Goal: Task Accomplishment & Management: Complete application form

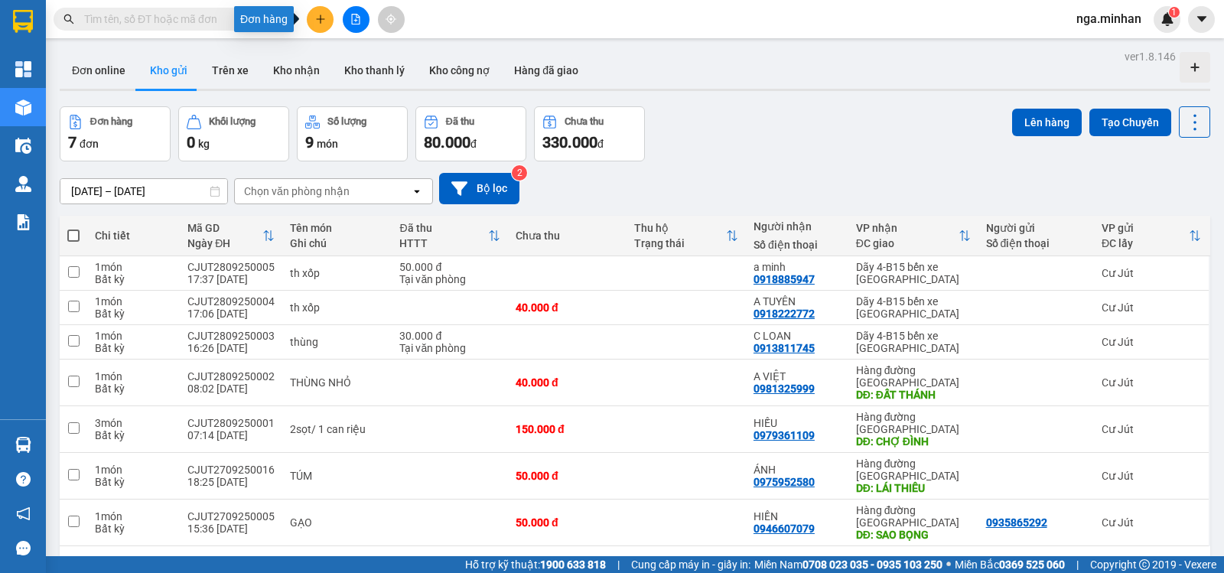
click at [324, 12] on button at bounding box center [320, 19] width 27 height 27
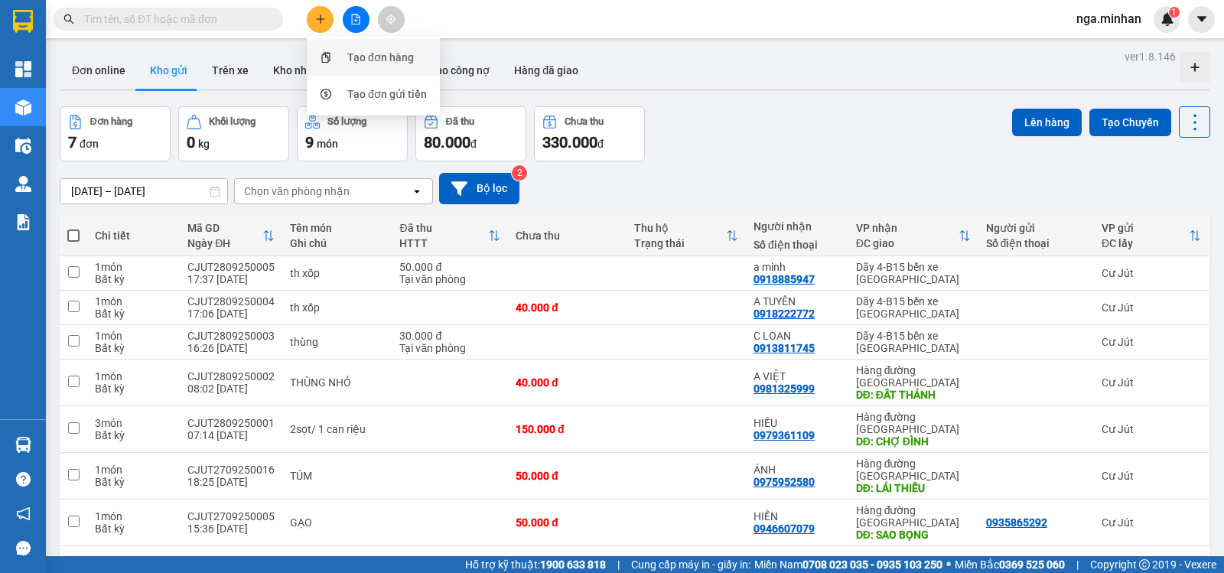
click at [359, 52] on div "Tạo đơn hàng" at bounding box center [380, 57] width 67 height 17
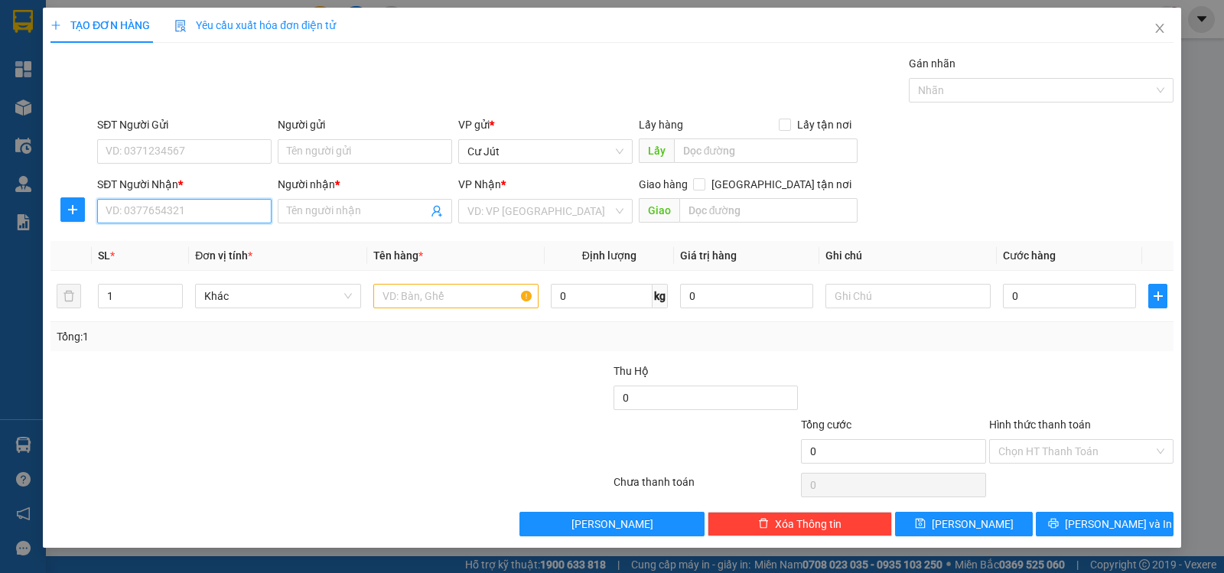
click at [220, 210] on input "SĐT Người Nhận *" at bounding box center [184, 211] width 174 height 24
click at [372, 213] on input "Người nhận *" at bounding box center [357, 211] width 141 height 17
type input "a tới"
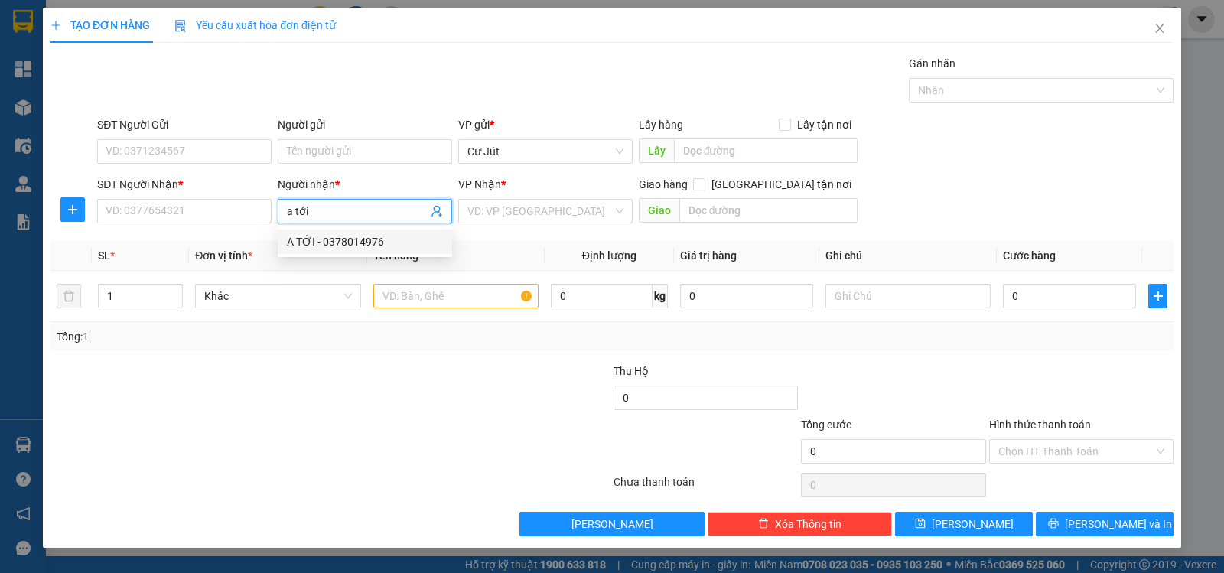
click at [392, 243] on div "A TỚI - 0378014976" at bounding box center [365, 241] width 156 height 17
type input "0378014976"
type input "A TỚI"
click at [412, 298] on input "text" at bounding box center [455, 296] width 165 height 24
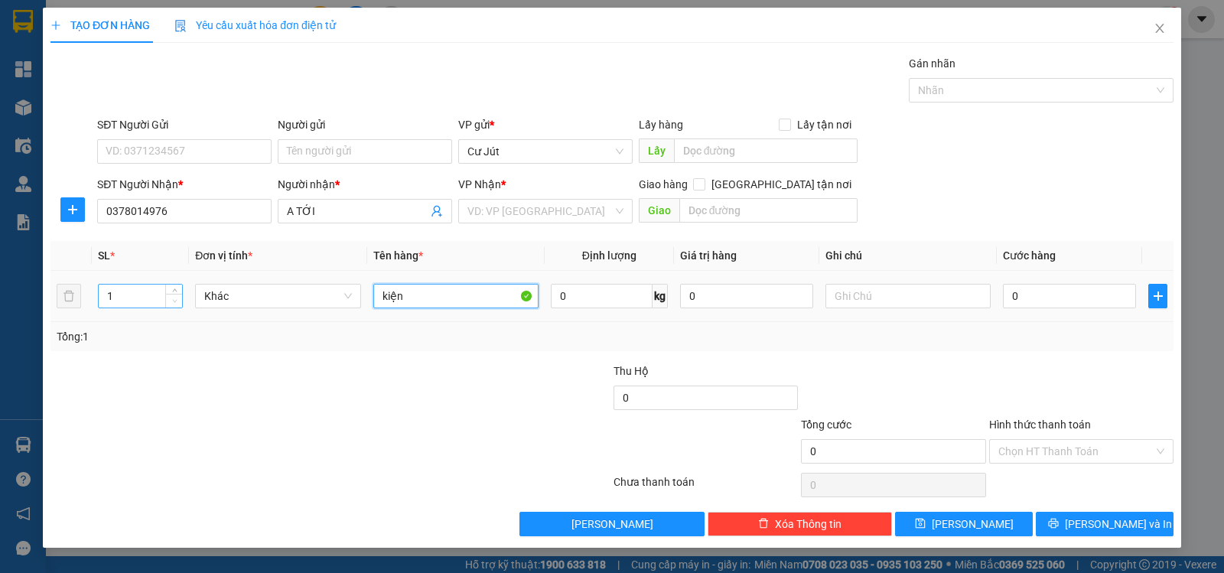
click at [177, 294] on span "Decrease Value" at bounding box center [173, 301] width 17 height 14
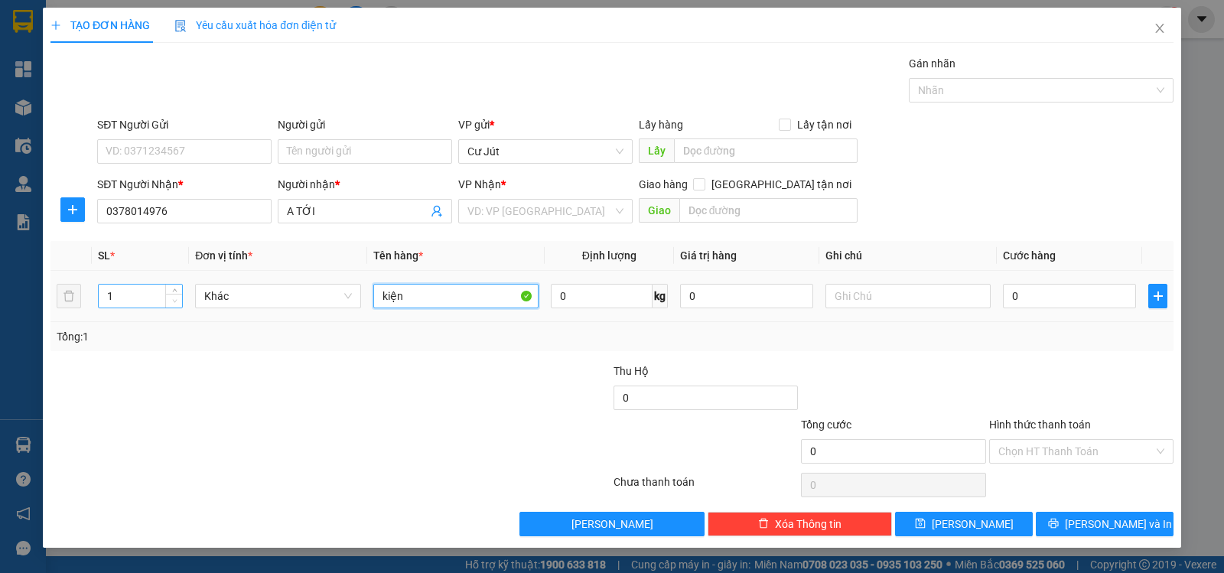
click at [177, 294] on span "Decrease Value" at bounding box center [173, 301] width 17 height 14
type input "kiệ"
drag, startPoint x: 157, startPoint y: 292, endPoint x: 0, endPoint y: 203, distance: 180.6
click at [0, 212] on div "TẠO ĐƠN HÀNG Yêu cầu xuất hóa đơn điện tử Transit Pickup Surcharge Ids Transit …" at bounding box center [612, 286] width 1224 height 573
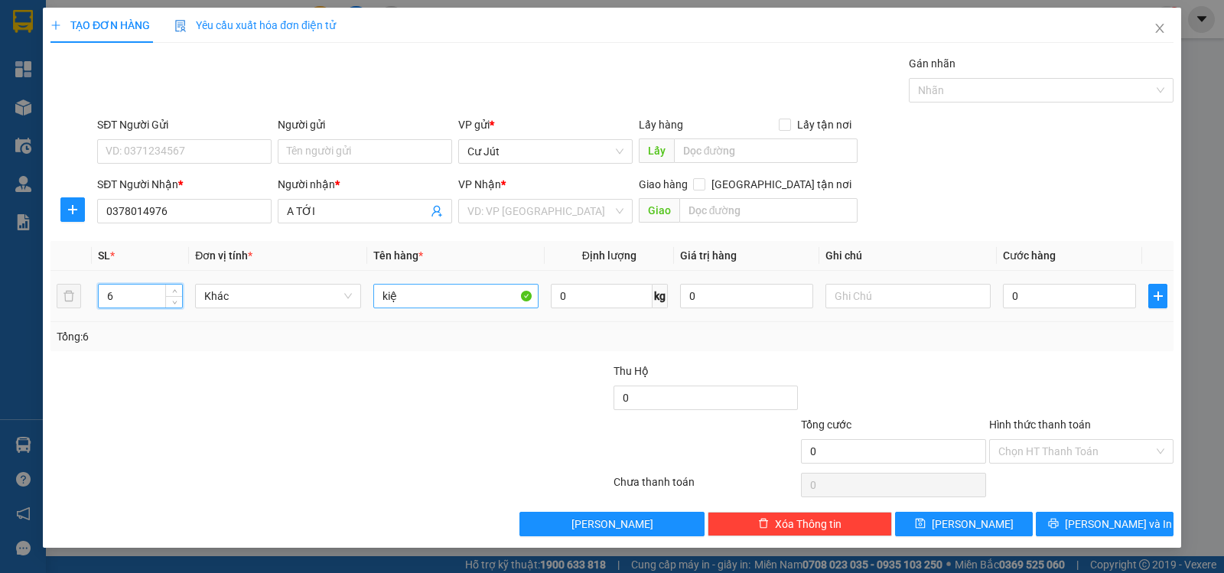
type input "6"
click at [435, 291] on input "kiệ" at bounding box center [455, 296] width 165 height 24
type input "kiện"
click at [1073, 295] on input "0" at bounding box center [1069, 296] width 133 height 24
type input "2"
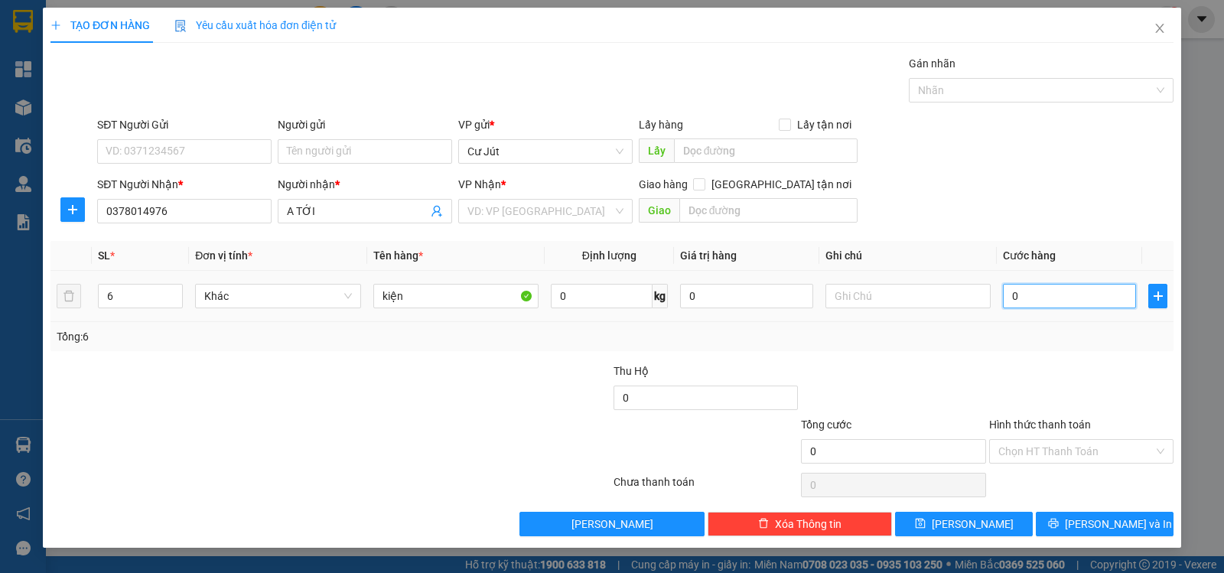
type input "2"
type input "27"
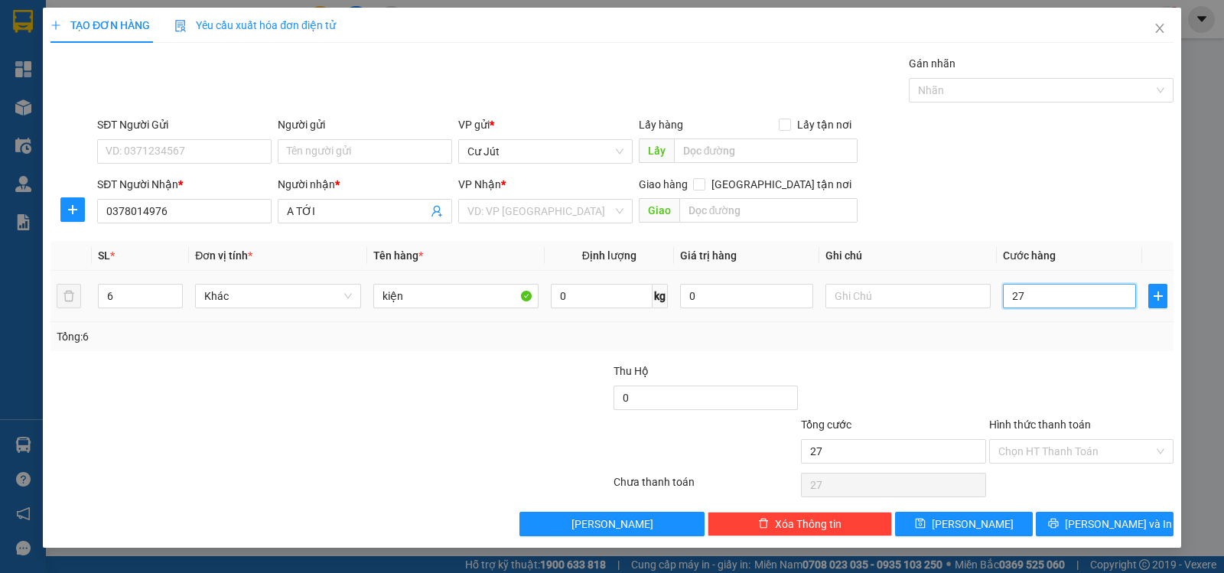
type input "270"
type input "270.000"
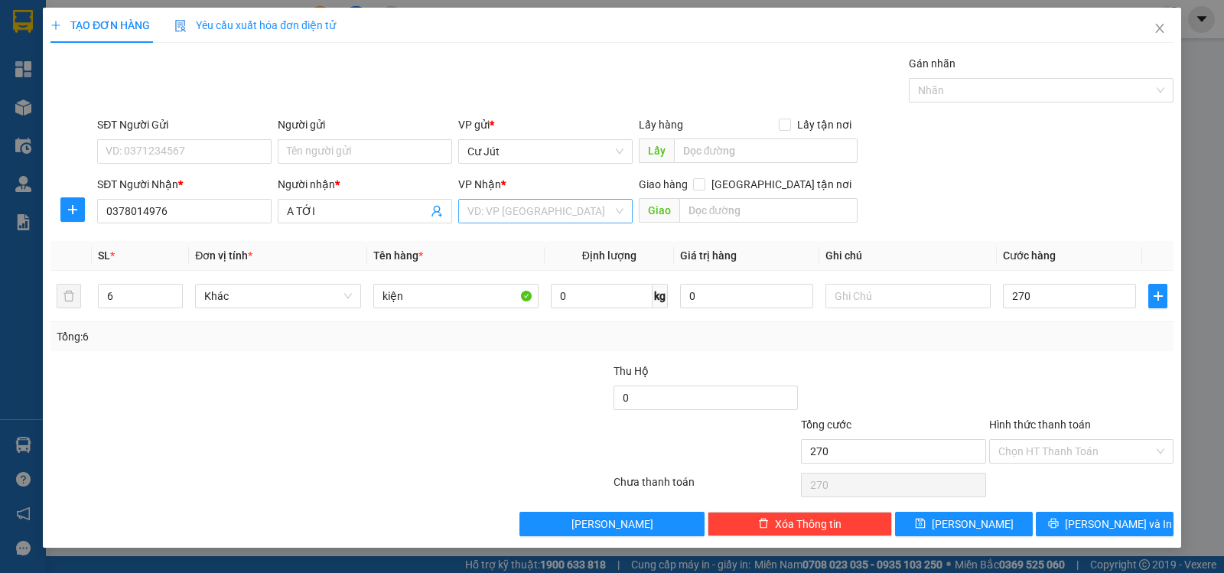
type input "270.000"
click at [540, 209] on input "search" at bounding box center [539, 211] width 145 height 23
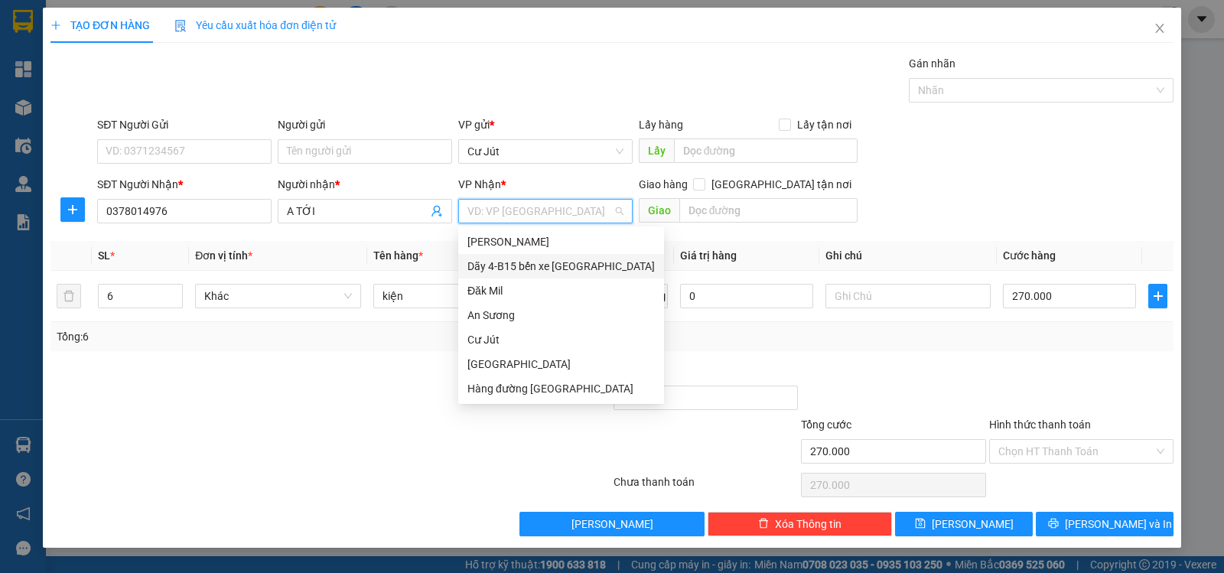
click at [526, 262] on div "Dãy 4-B15 bến xe [GEOGRAPHIC_DATA]" at bounding box center [560, 266] width 187 height 17
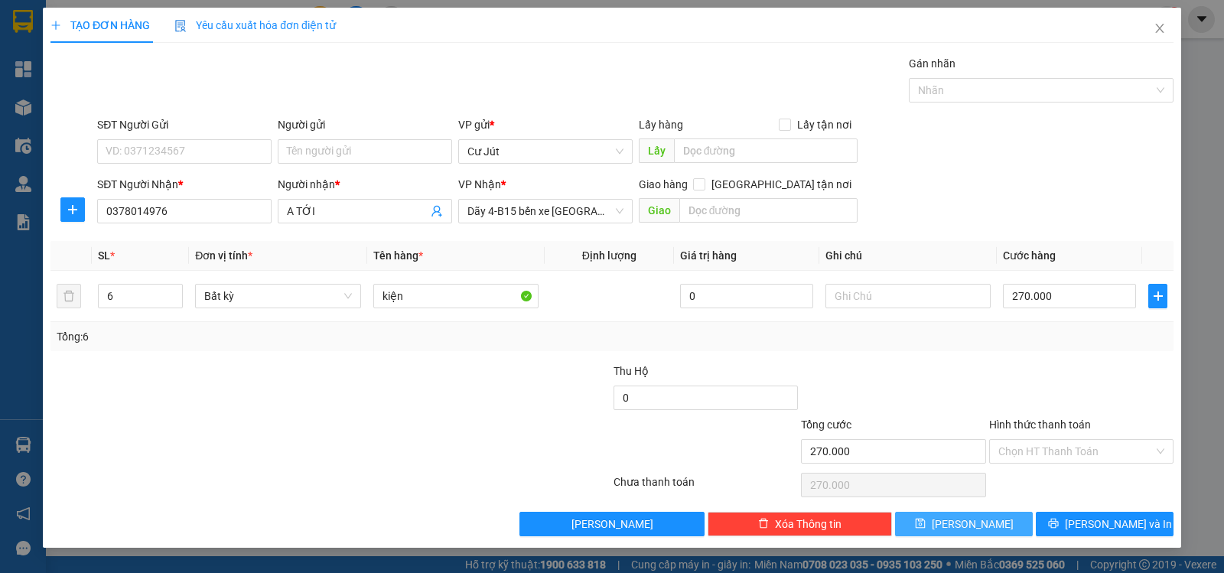
click at [984, 526] on button "[PERSON_NAME]" at bounding box center [964, 524] width 138 height 24
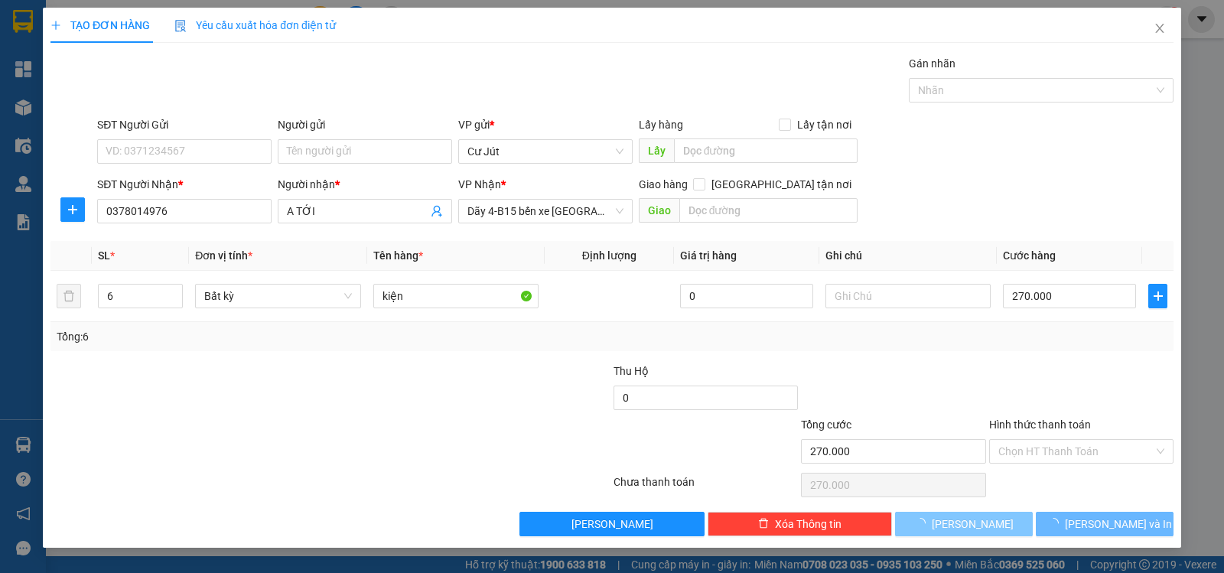
type input "1"
type input "0"
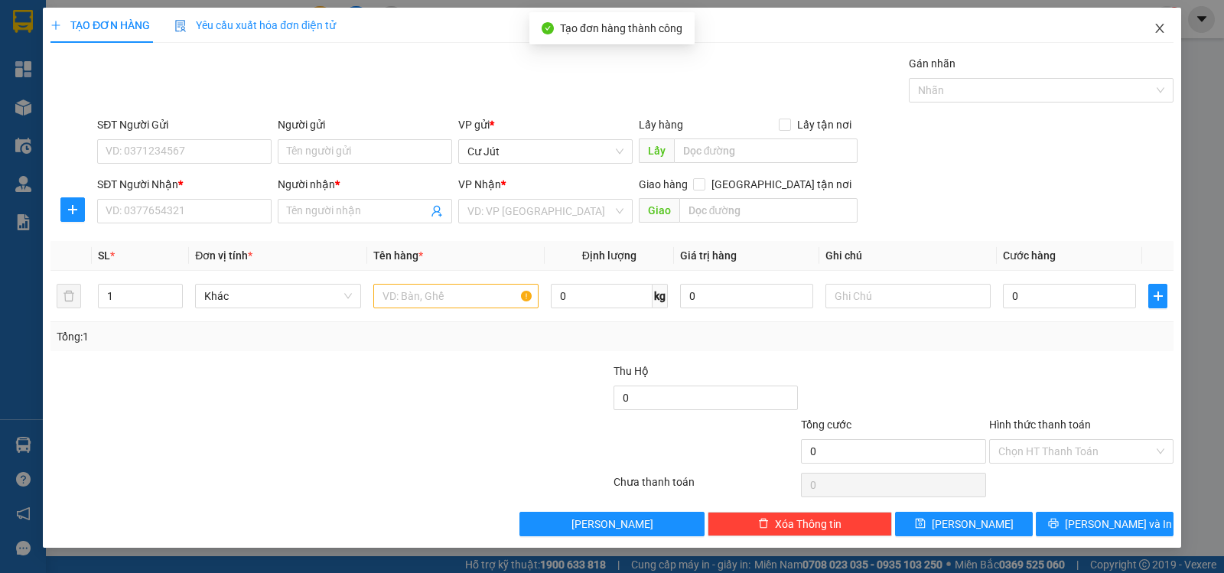
click at [1168, 25] on span "Close" at bounding box center [1159, 29] width 43 height 43
